Goal: Transaction & Acquisition: Subscribe to service/newsletter

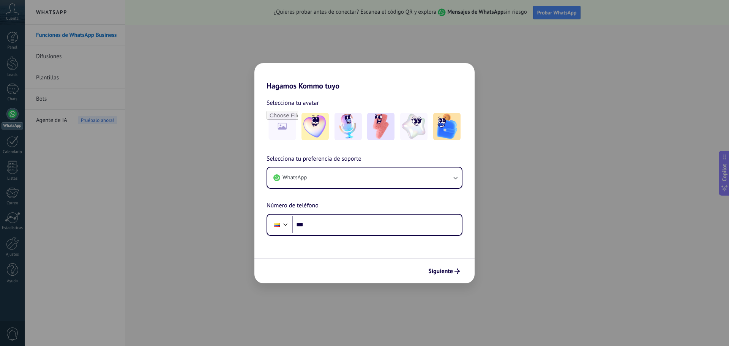
click at [557, 95] on div "Hagamos Kommo tuyo Selecciona tu avatar Selecciona tu preferencia de soporte Wh…" at bounding box center [364, 173] width 729 height 346
click at [414, 182] on button "WhatsApp" at bounding box center [364, 177] width 194 height 20
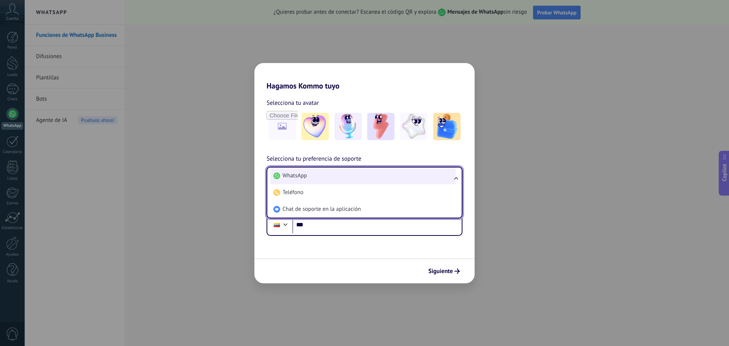
click at [414, 181] on li "WhatsApp" at bounding box center [362, 175] width 185 height 17
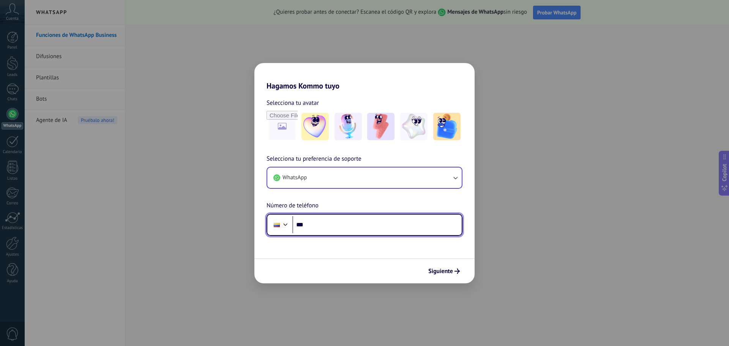
click at [348, 227] on input "***" at bounding box center [376, 224] width 169 height 17
click at [500, 197] on div "Hagamos Kommo tuyo Selecciona tu avatar Selecciona tu preferencia de soporte Wh…" at bounding box center [364, 173] width 729 height 346
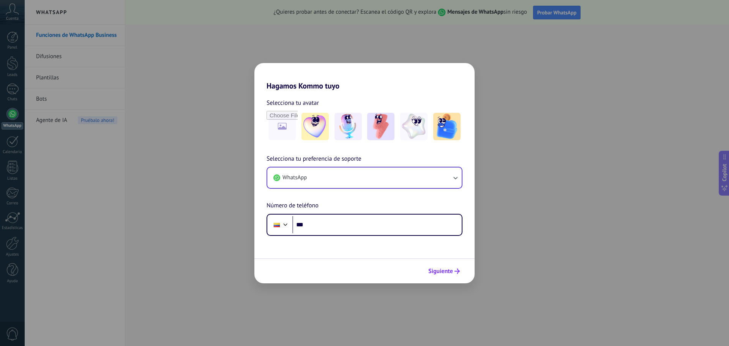
click at [440, 271] on span "Siguiente" at bounding box center [440, 270] width 25 height 5
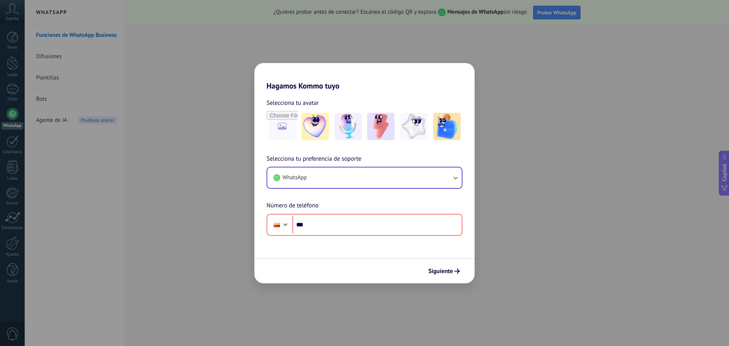
click at [606, 80] on div "Hagamos Kommo tuyo Selecciona tu avatar Selecciona tu preferencia de soporte Wh…" at bounding box center [364, 173] width 729 height 346
click at [356, 227] on input "***" at bounding box center [376, 224] width 169 height 17
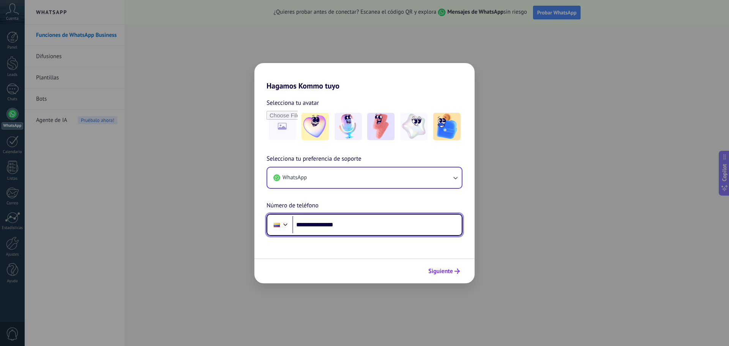
type input "**********"
click at [435, 268] on span "Siguiente" at bounding box center [440, 270] width 25 height 5
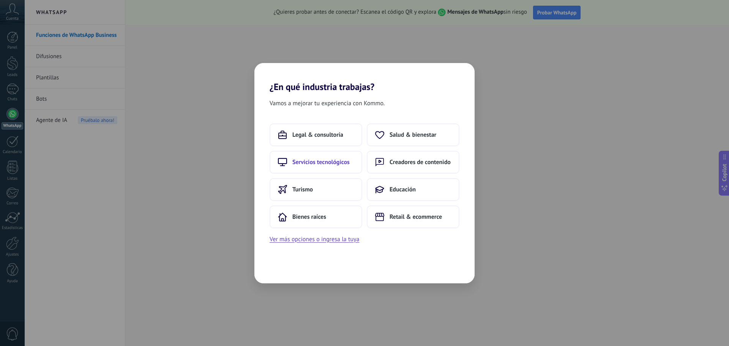
click at [335, 162] on span "Servicios tecnológicos" at bounding box center [320, 162] width 57 height 8
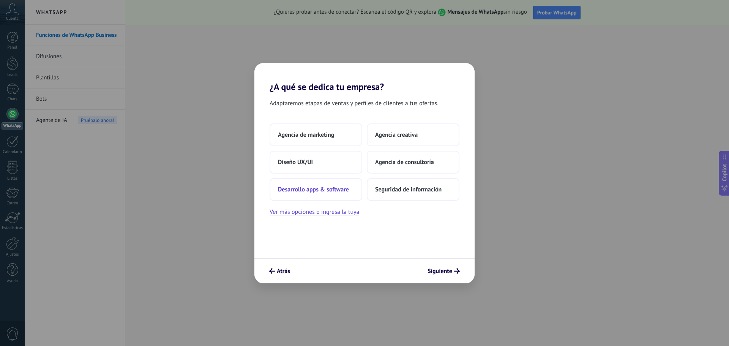
click at [345, 192] on span "Desarrollo apps & software" at bounding box center [313, 190] width 71 height 8
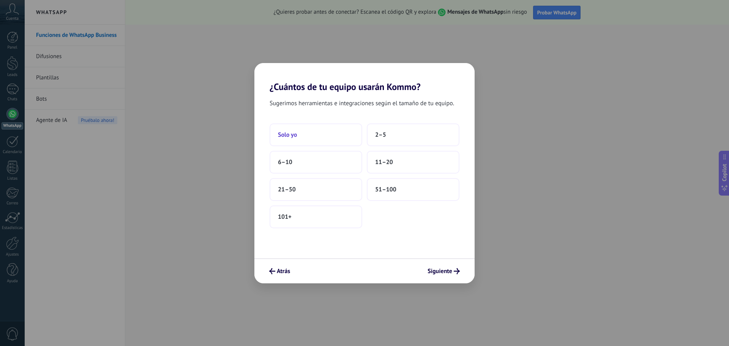
click at [343, 141] on button "Solo yo" at bounding box center [315, 134] width 93 height 23
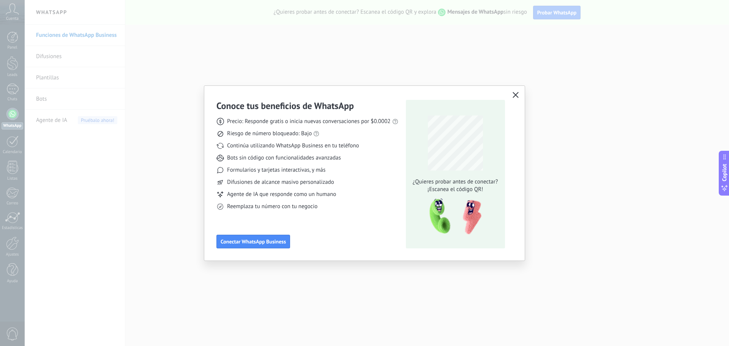
click at [515, 96] on icon "button" at bounding box center [515, 95] width 6 height 6
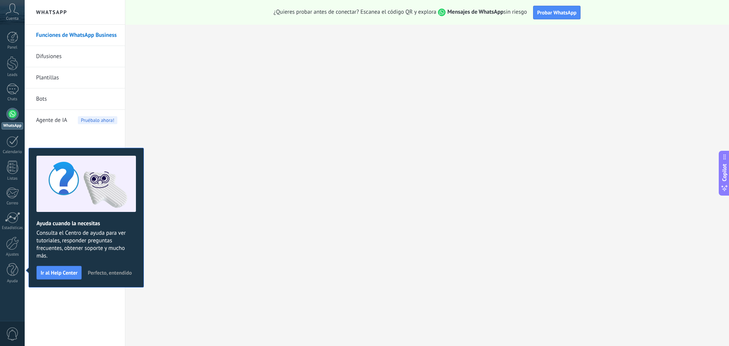
click at [14, 16] on span "Cuenta" at bounding box center [12, 18] width 13 height 5
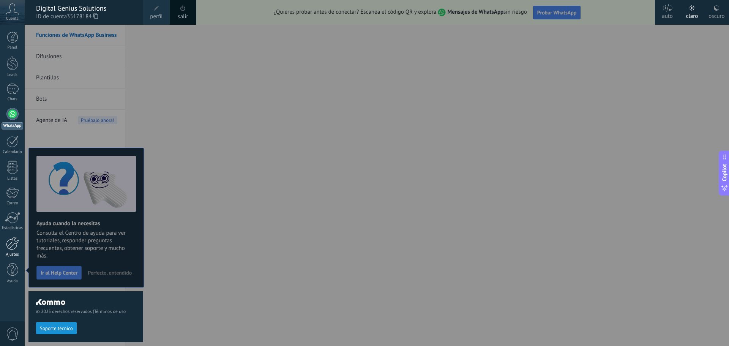
click at [11, 250] on link "Ajustes" at bounding box center [12, 246] width 25 height 20
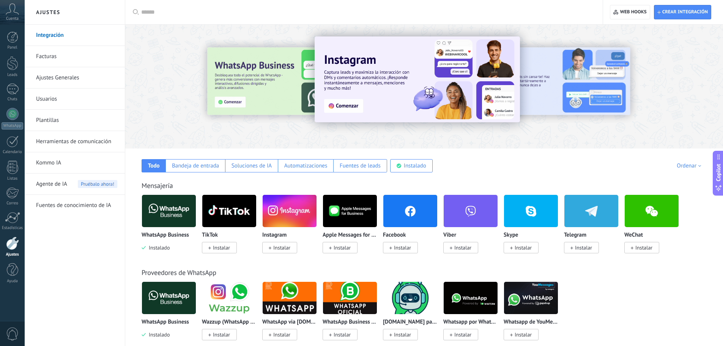
click at [75, 55] on link "Facturas" at bounding box center [76, 56] width 81 height 21
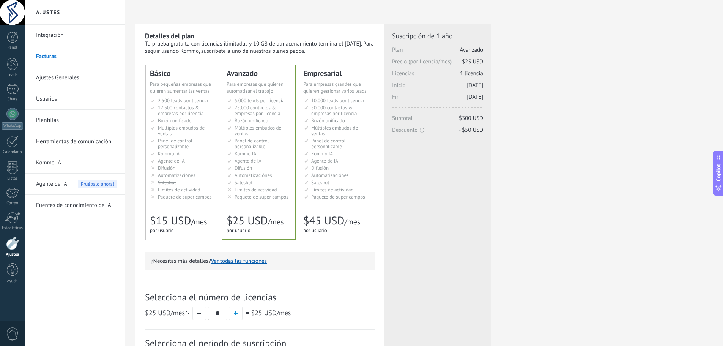
click at [177, 109] on span "12.500 contactos & empresas por licencia" at bounding box center [181, 110] width 46 height 12
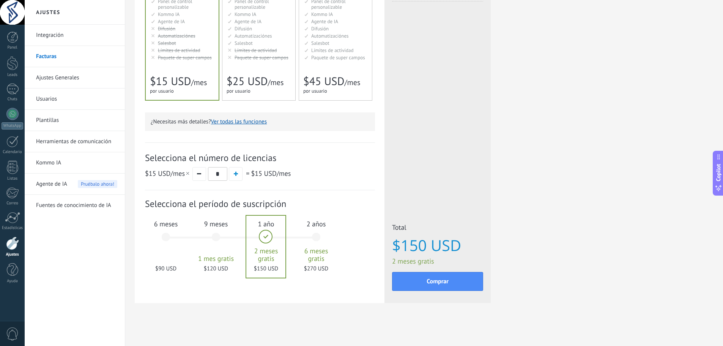
scroll to position [140, 0]
click at [172, 227] on div "6 meses $90 USD" at bounding box center [165, 240] width 41 height 54
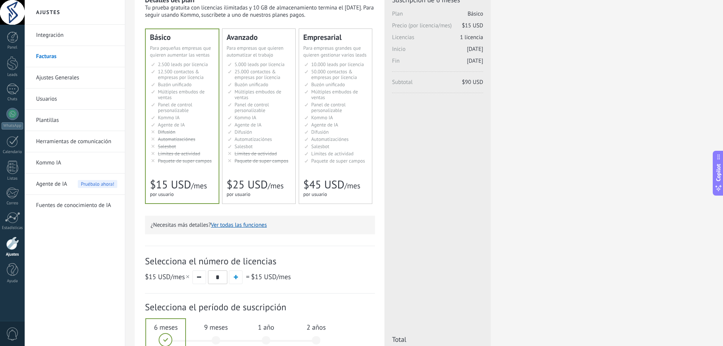
scroll to position [27, 0]
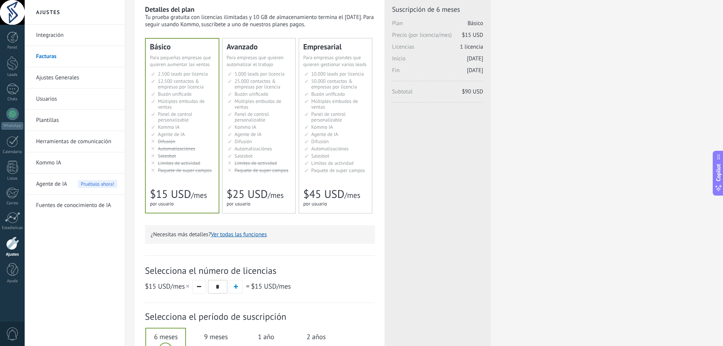
click at [249, 237] on button "Ver todas las funciones" at bounding box center [239, 234] width 56 height 7
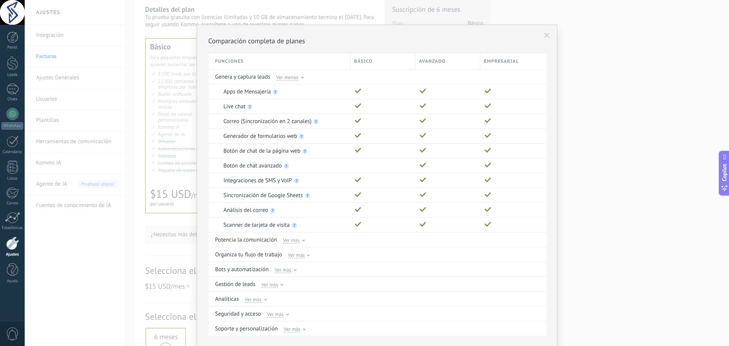
click at [544, 33] on icon at bounding box center [546, 35] width 5 height 5
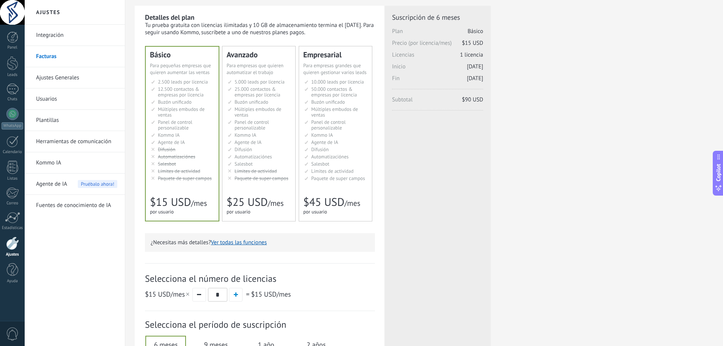
scroll to position [0, 0]
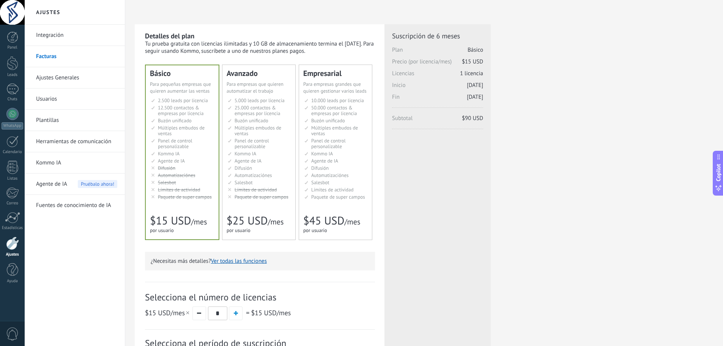
click at [252, 127] on span "Múltiples embudos de ventas" at bounding box center [258, 130] width 47 height 12
